Goal: Information Seeking & Learning: Learn about a topic

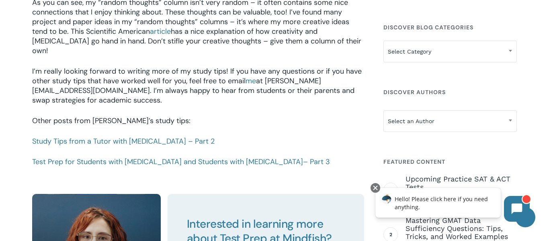
scroll to position [1090, 0]
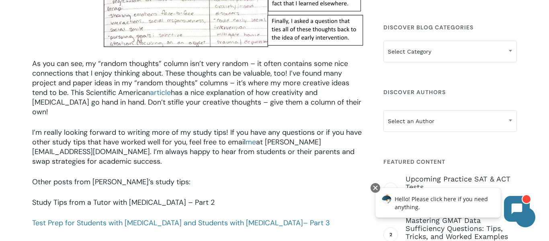
click at [116, 197] on link "Study Tips from a Tutor with [MEDICAL_DATA] – Part 2" at bounding box center [123, 202] width 182 height 10
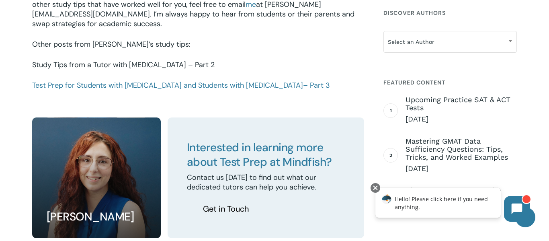
scroll to position [1229, 0]
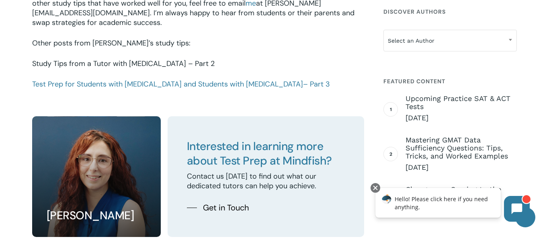
click at [83, 59] on link "Study Tips from a Tutor with [MEDICAL_DATA] – Part 2" at bounding box center [123, 64] width 182 height 10
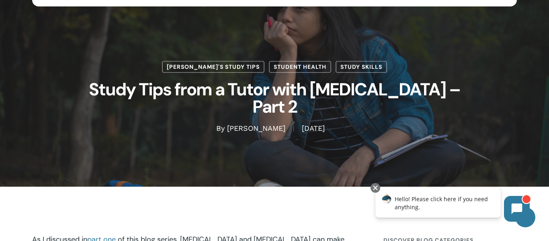
scroll to position [32, 0]
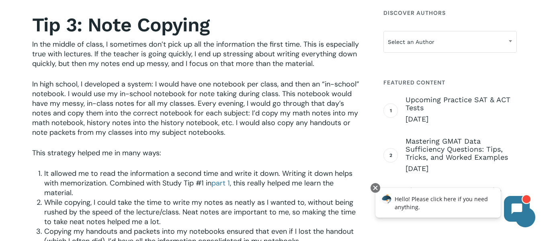
scroll to position [368, 0]
